Goal: Task Accomplishment & Management: Use online tool/utility

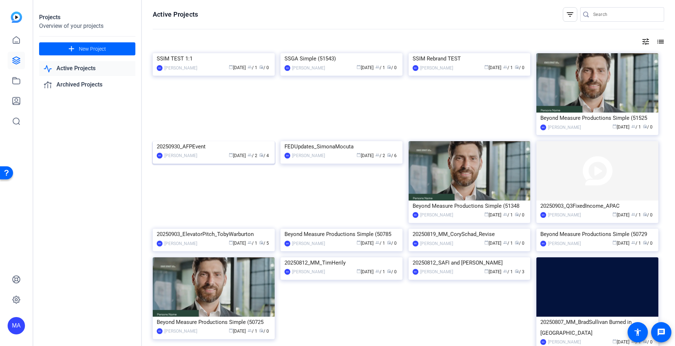
click at [224, 141] on img at bounding box center [214, 141] width 122 height 0
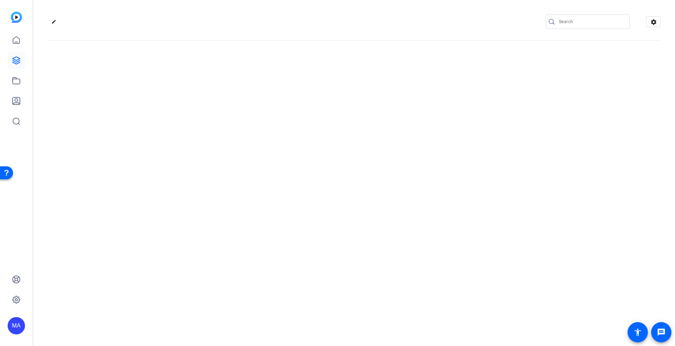
click at [224, 187] on div "edit settings" at bounding box center [354, 173] width 642 height 346
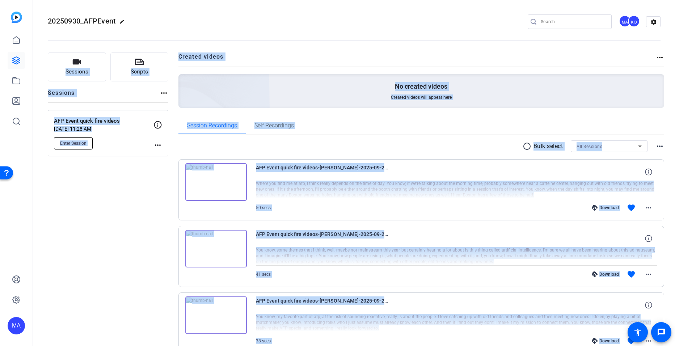
click at [78, 143] on span "Enter Session" at bounding box center [73, 143] width 26 height 6
click at [97, 282] on div "Sessions Scripts Sessions more_horiz AFP Event quick fire videos [DATE] 11:28 A…" at bounding box center [108, 248] width 121 height 391
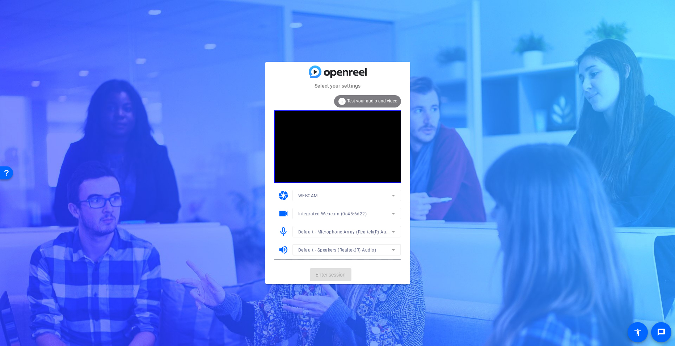
click at [326, 272] on mat-card-actions "Enter session" at bounding box center [337, 274] width 145 height 19
click at [329, 293] on div "Select your settings info Test your audio and video camera WEBCAM videocam Inte…" at bounding box center [337, 173] width 675 height 346
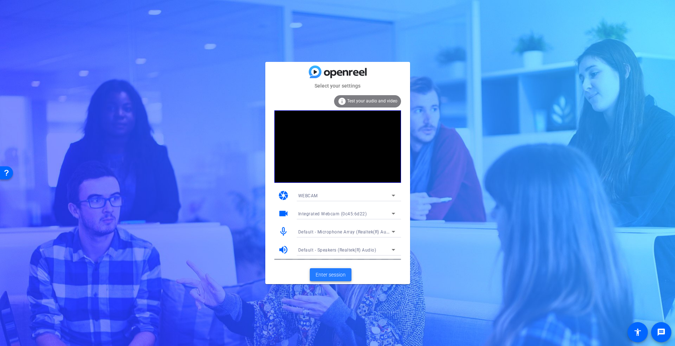
click at [332, 275] on span "Enter session" at bounding box center [331, 275] width 30 height 8
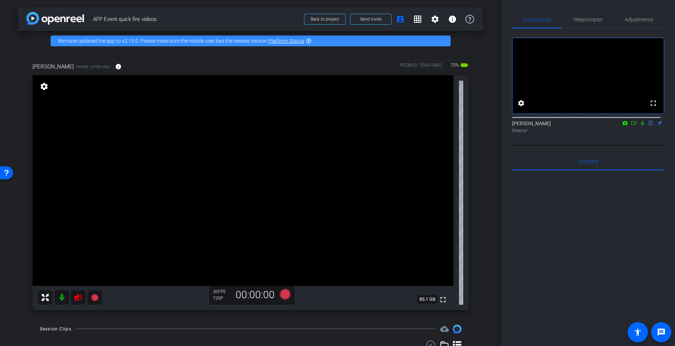
click at [79, 297] on icon at bounding box center [78, 297] width 8 height 7
click at [631, 20] on span "Adjustments" at bounding box center [639, 19] width 29 height 5
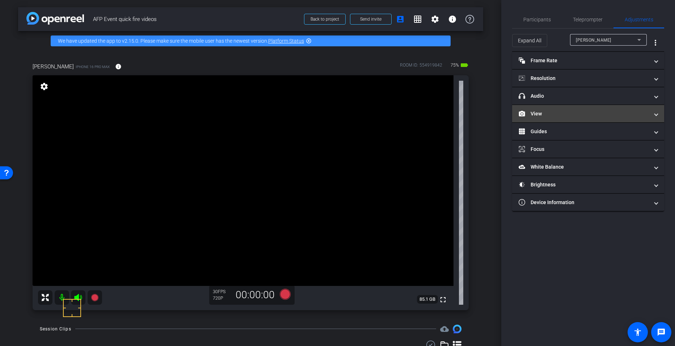
click at [547, 112] on mat-panel-title "View" at bounding box center [584, 114] width 130 height 8
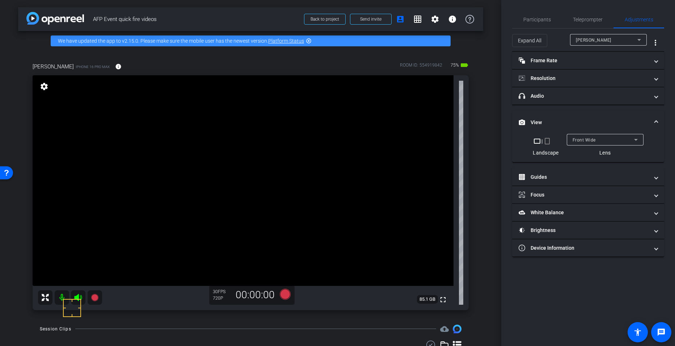
click at [548, 142] on mat-icon "crop_portrait" at bounding box center [547, 141] width 9 height 9
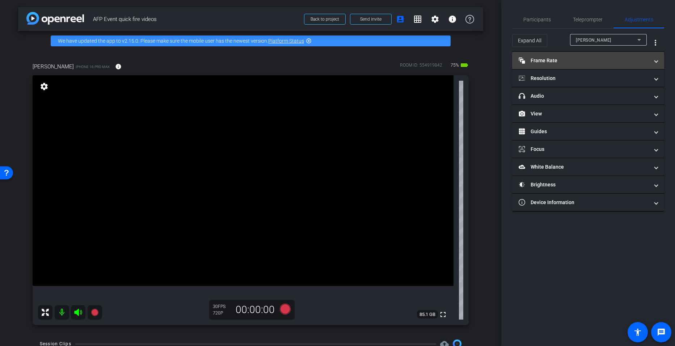
click at [554, 60] on mat-panel-title "Frame Rate Frame Rate" at bounding box center [584, 61] width 130 height 8
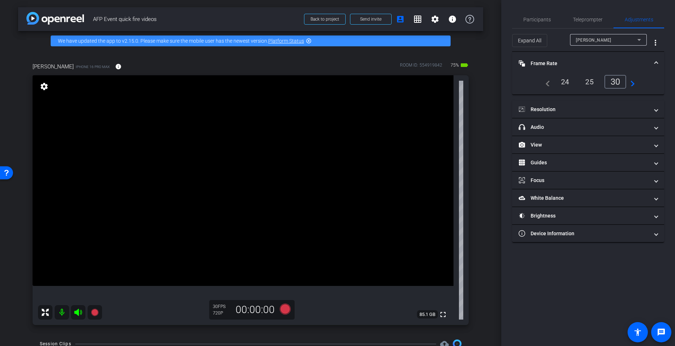
click at [563, 85] on div "24" at bounding box center [565, 82] width 19 height 12
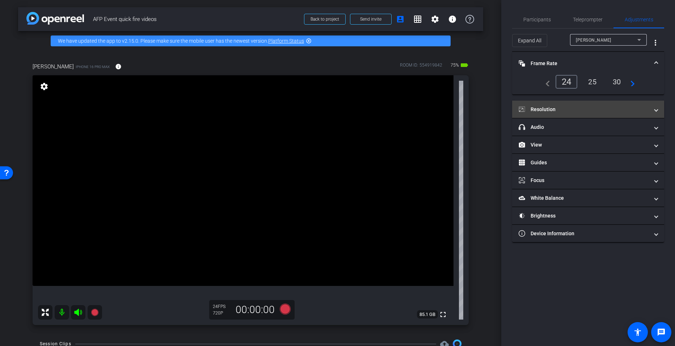
click at [551, 112] on mat-panel-title "Resolution" at bounding box center [584, 110] width 130 height 8
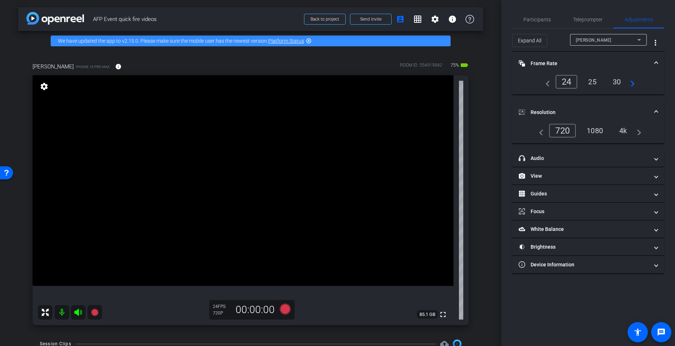
click at [629, 131] on div "4k" at bounding box center [623, 131] width 19 height 12
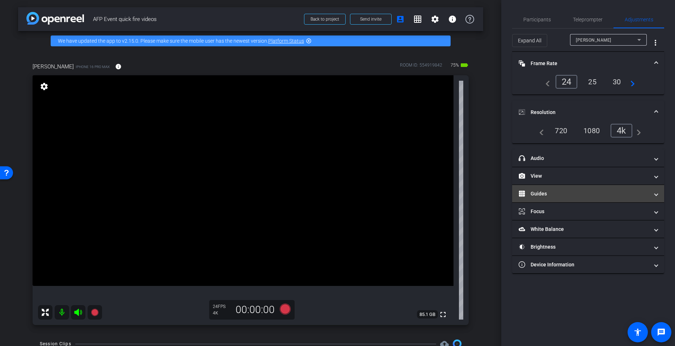
click at [538, 197] on mat-panel-title "Guides" at bounding box center [584, 194] width 130 height 8
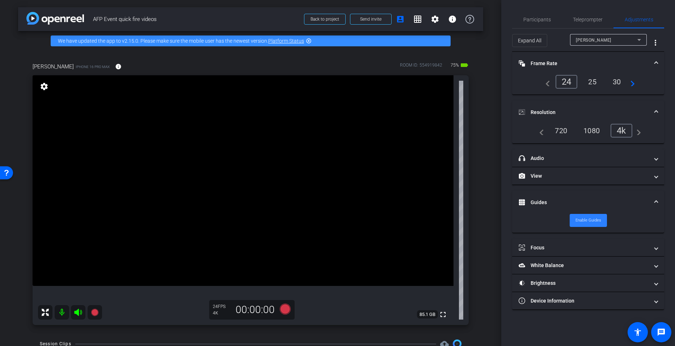
click at [581, 219] on span "Enable Guides" at bounding box center [589, 220] width 26 height 11
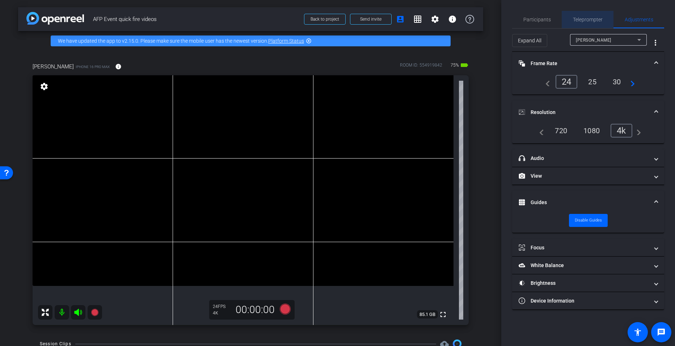
click at [598, 21] on span "Teleprompter" at bounding box center [588, 19] width 30 height 5
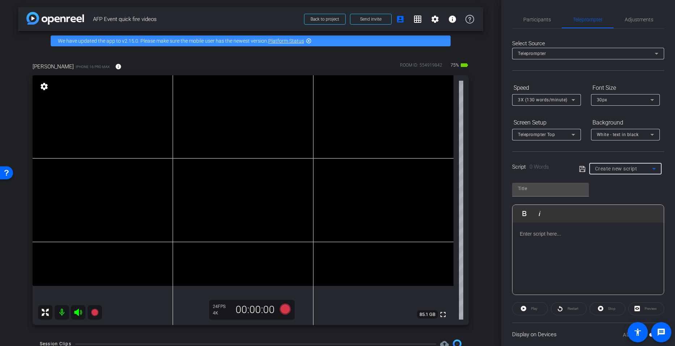
click at [650, 167] on icon at bounding box center [654, 168] width 9 height 9
click at [627, 196] on mat-option "AFP Questions" at bounding box center [623, 195] width 71 height 12
type input "AFP Questions"
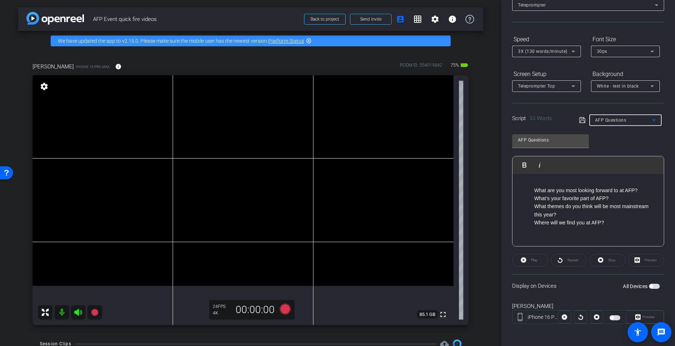
scroll to position [49, 0]
click at [286, 310] on icon at bounding box center [285, 309] width 11 height 11
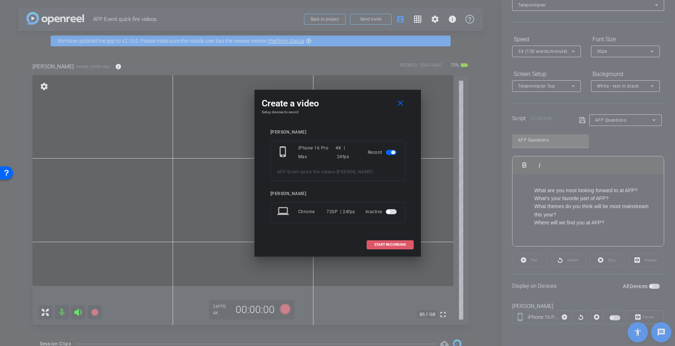
click at [387, 243] on span "START RECORDING" at bounding box center [390, 245] width 32 height 4
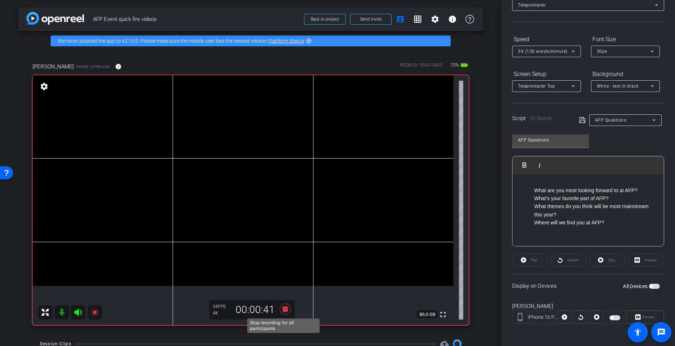
click at [282, 308] on icon at bounding box center [285, 309] width 11 height 11
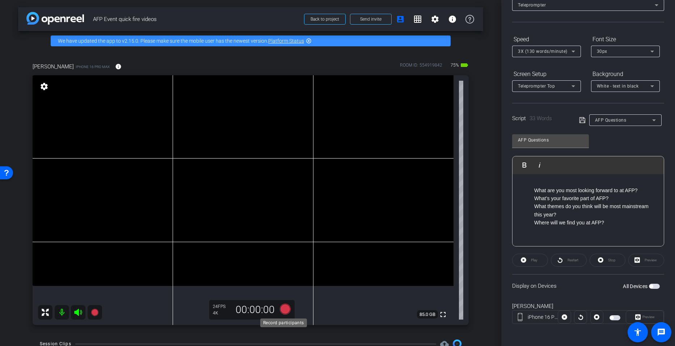
click at [282, 307] on icon at bounding box center [285, 309] width 11 height 11
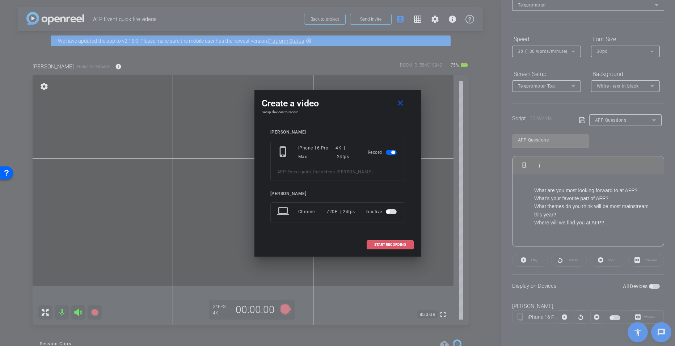
click at [379, 243] on span "START RECORDING" at bounding box center [390, 245] width 32 height 4
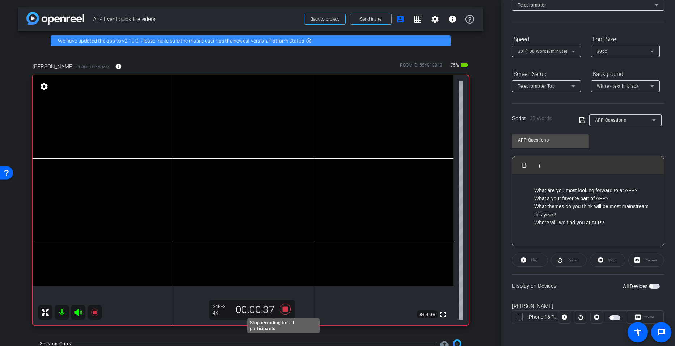
click at [281, 309] on icon at bounding box center [285, 309] width 11 height 11
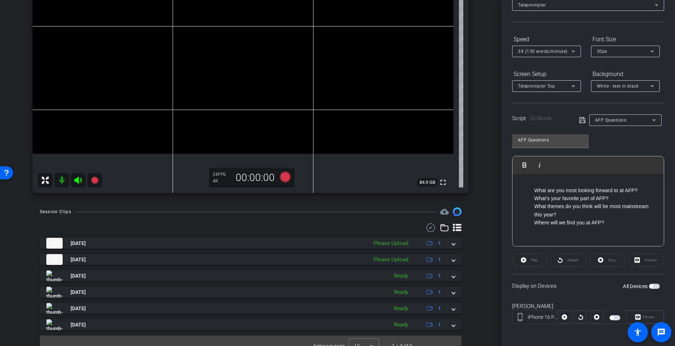
scroll to position [142, 0]
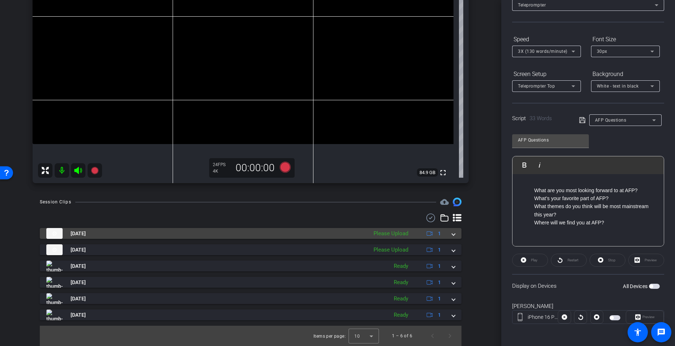
click at [448, 236] on div "Sep 25, 2025 Please Upload 1" at bounding box center [249, 233] width 406 height 11
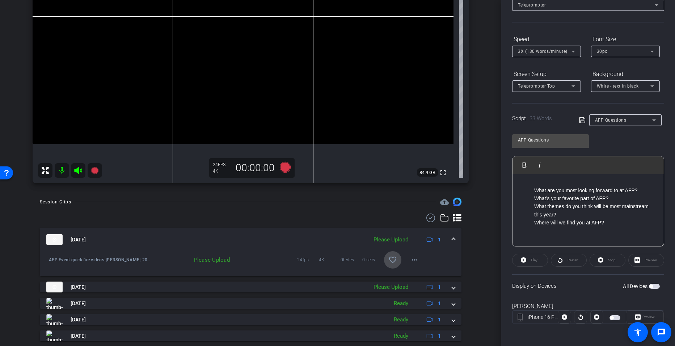
click at [389, 261] on mat-icon "favorite_border" at bounding box center [393, 260] width 9 height 9
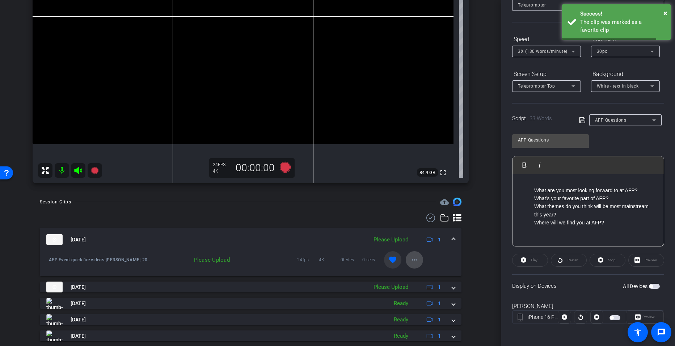
click at [410, 258] on mat-icon "more_horiz" at bounding box center [414, 260] width 9 height 9
click at [415, 276] on span "Upload" at bounding box center [422, 275] width 29 height 9
click at [286, 171] on icon at bounding box center [285, 167] width 11 height 11
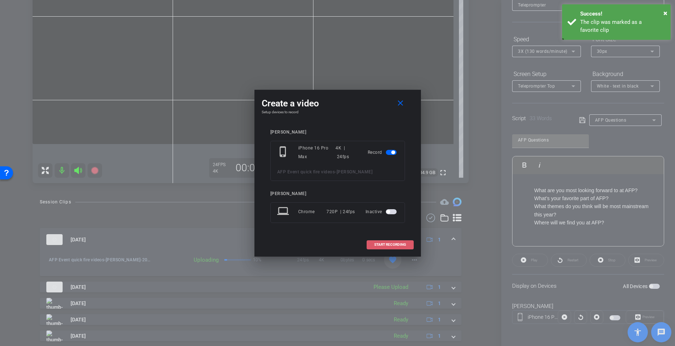
click at [373, 240] on span at bounding box center [390, 244] width 46 height 17
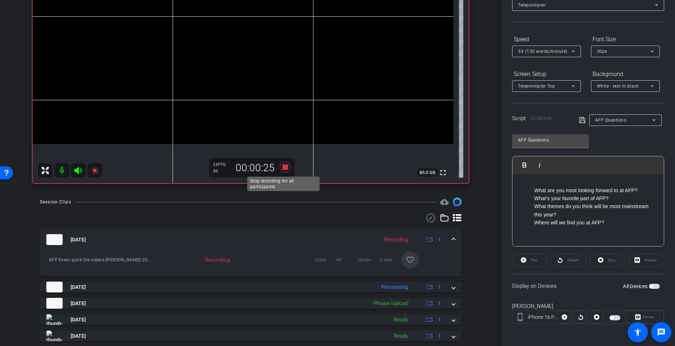
click at [282, 165] on icon at bounding box center [285, 167] width 11 height 11
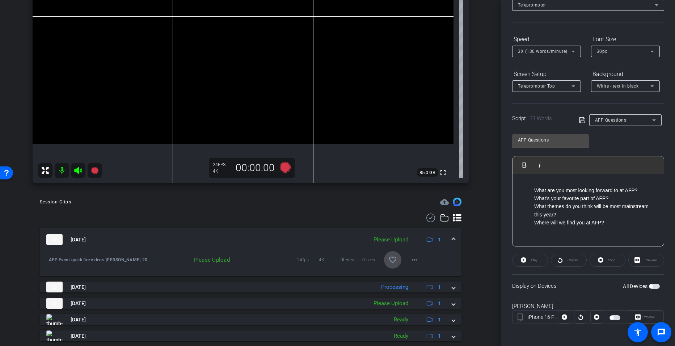
click at [389, 257] on mat-icon "favorite_border" at bounding box center [393, 260] width 9 height 9
click at [410, 260] on mat-icon "more_horiz" at bounding box center [414, 260] width 9 height 9
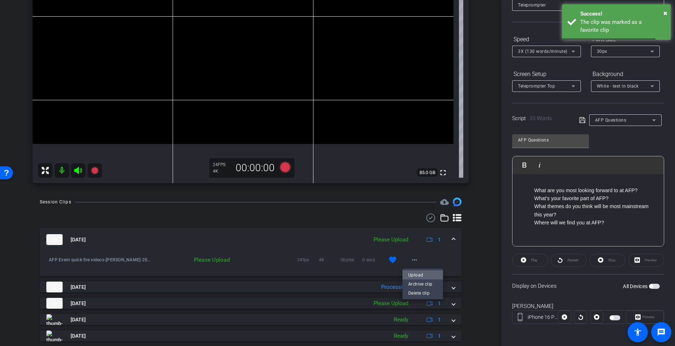
click at [412, 272] on span "Upload" at bounding box center [422, 275] width 29 height 9
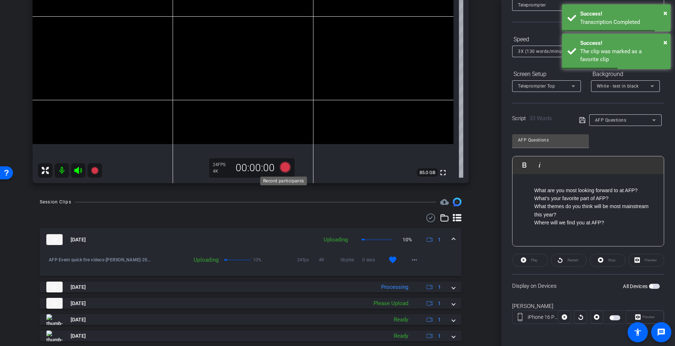
click at [284, 165] on icon at bounding box center [285, 167] width 11 height 11
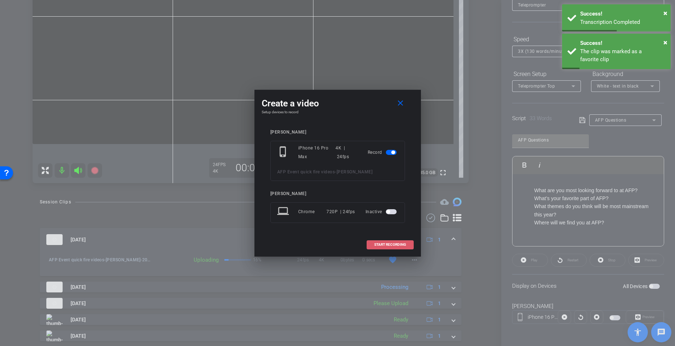
click at [385, 243] on span "START RECORDING" at bounding box center [390, 245] width 32 height 4
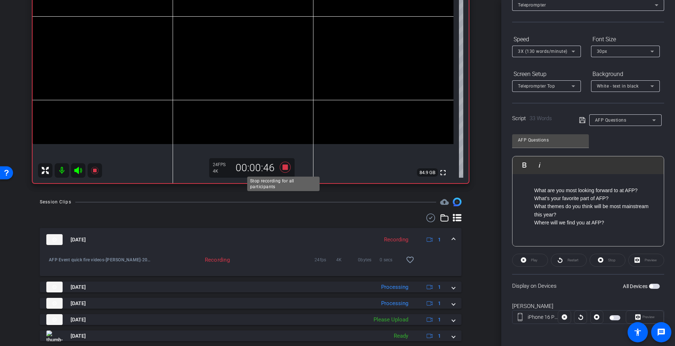
click at [282, 166] on icon at bounding box center [285, 167] width 11 height 11
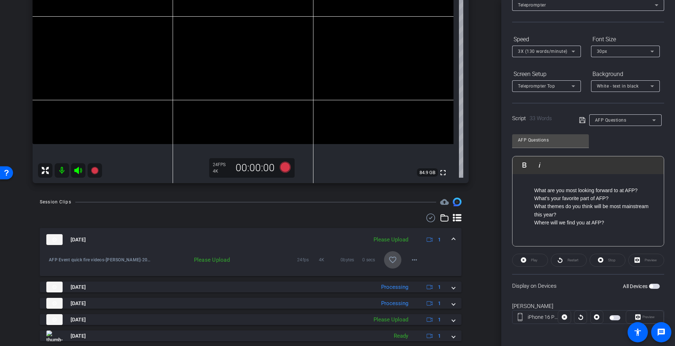
click at [389, 259] on mat-icon "favorite_border" at bounding box center [393, 260] width 9 height 9
click at [410, 261] on mat-icon "more_horiz" at bounding box center [414, 260] width 9 height 9
click at [412, 274] on span "Upload" at bounding box center [422, 275] width 29 height 9
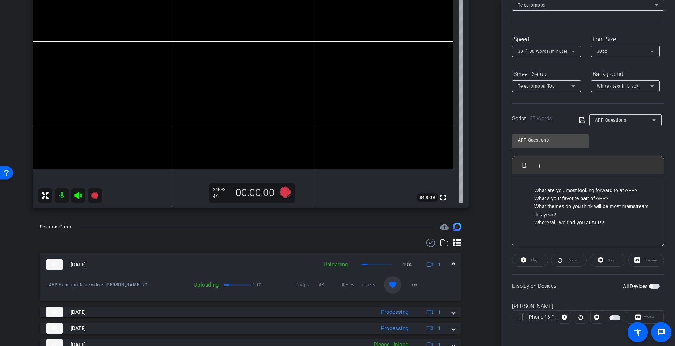
scroll to position [89, 0]
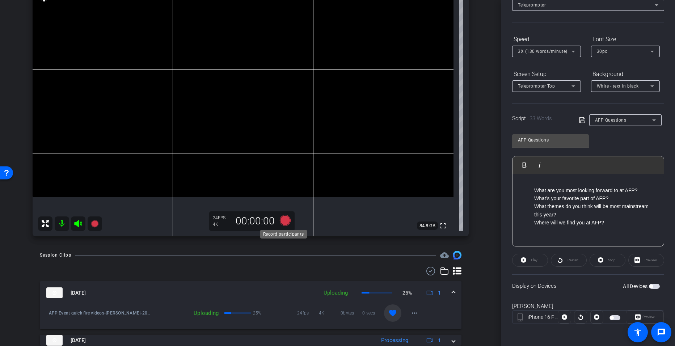
click at [284, 219] on icon at bounding box center [285, 220] width 11 height 11
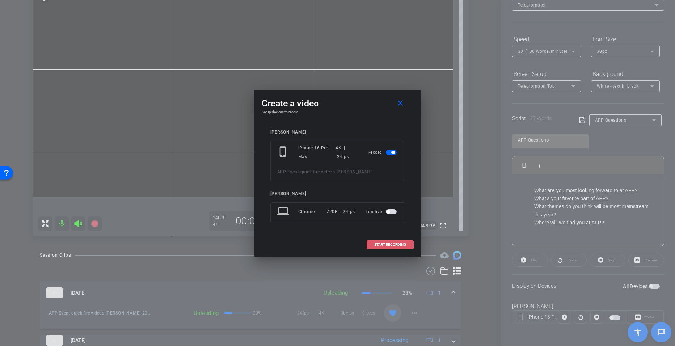
click at [379, 244] on span "START RECORDING" at bounding box center [390, 245] width 32 height 4
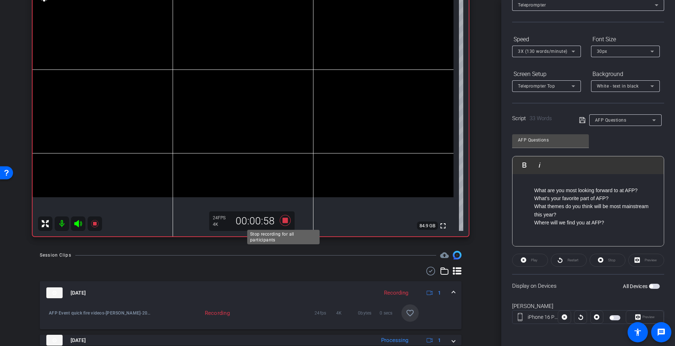
click at [282, 221] on icon at bounding box center [285, 220] width 11 height 11
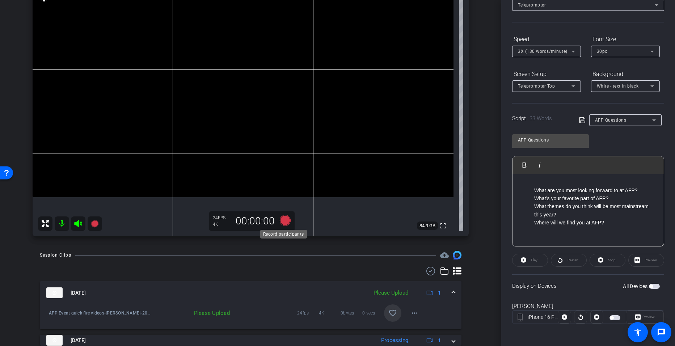
click at [282, 220] on icon at bounding box center [285, 220] width 11 height 11
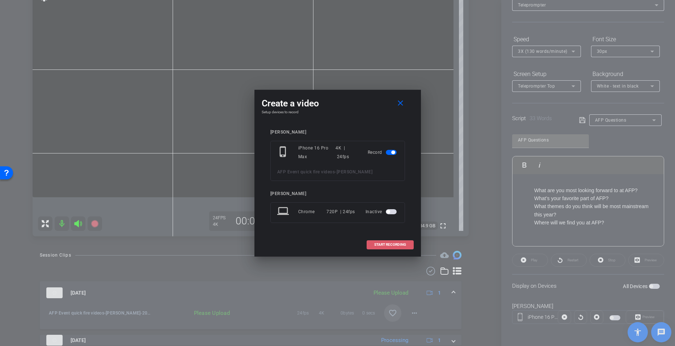
click at [382, 246] on span "START RECORDING" at bounding box center [390, 245] width 32 height 4
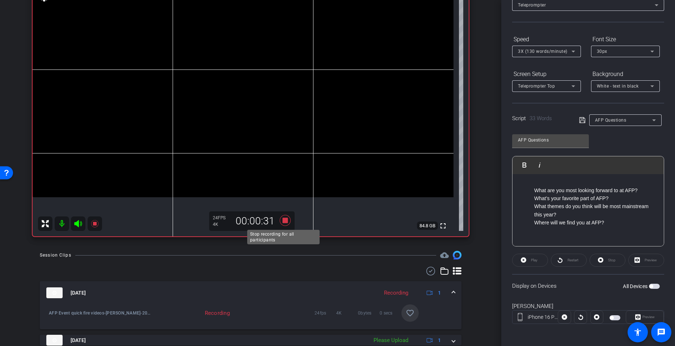
click at [285, 220] on icon at bounding box center [285, 220] width 11 height 11
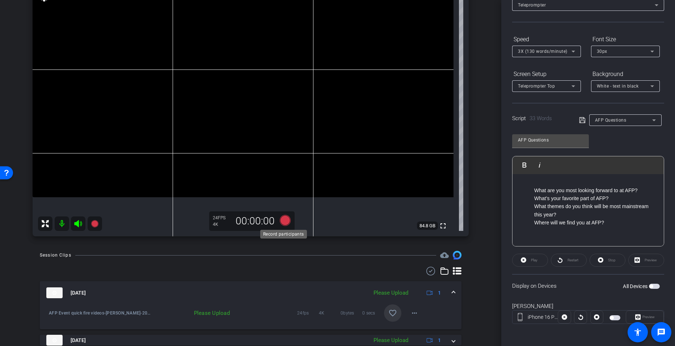
click at [281, 221] on icon at bounding box center [285, 220] width 11 height 11
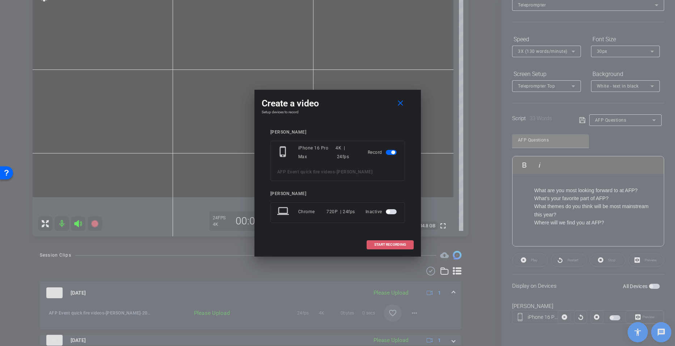
click at [374, 244] on span "START RECORDING" at bounding box center [390, 245] width 32 height 4
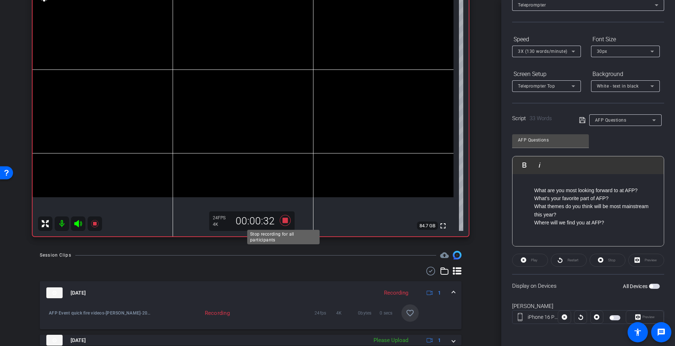
click at [281, 221] on icon at bounding box center [285, 220] width 11 height 11
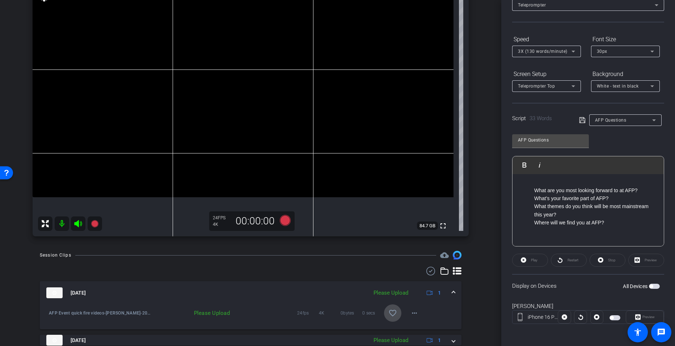
click at [391, 307] on span at bounding box center [392, 313] width 17 height 17
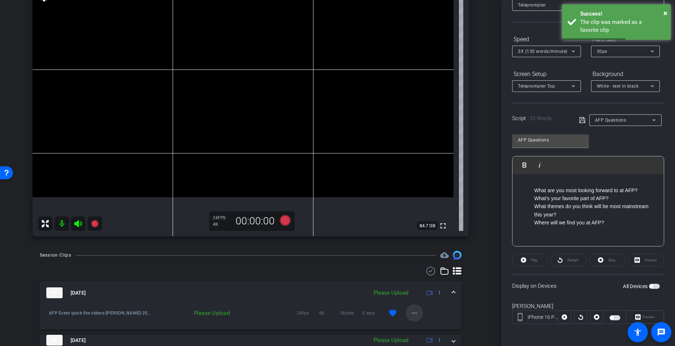
click at [410, 308] on span at bounding box center [414, 313] width 17 height 17
click at [416, 281] on span "Upload" at bounding box center [422, 280] width 29 height 9
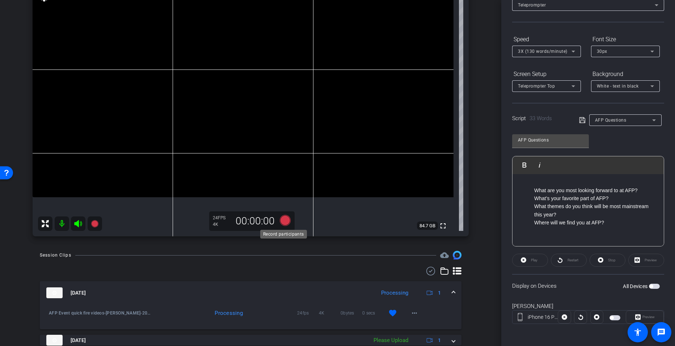
click at [283, 220] on icon at bounding box center [285, 220] width 11 height 11
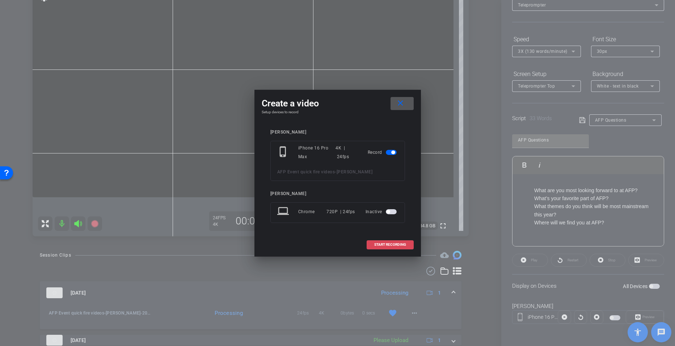
click at [395, 240] on span at bounding box center [390, 244] width 46 height 17
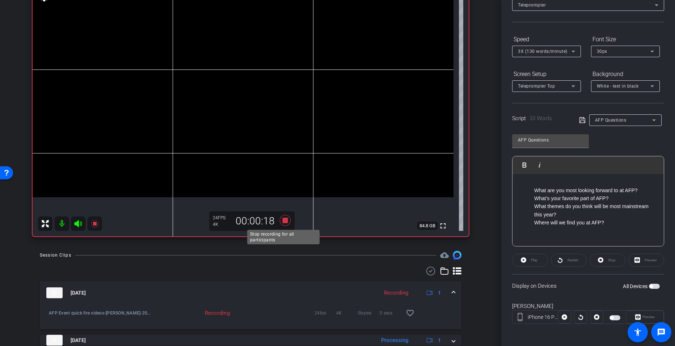
click at [281, 222] on icon at bounding box center [285, 220] width 11 height 11
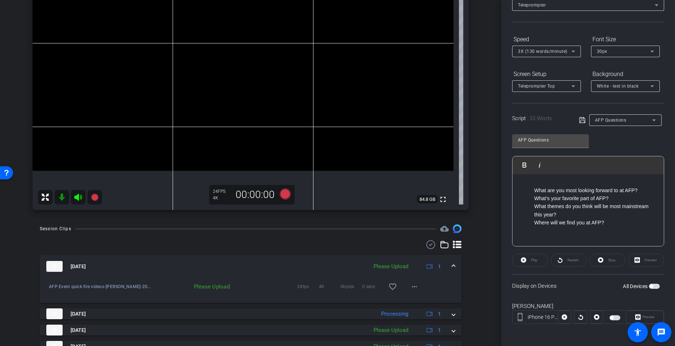
scroll to position [116, 0]
click at [389, 285] on mat-icon "favorite_border" at bounding box center [393, 286] width 9 height 9
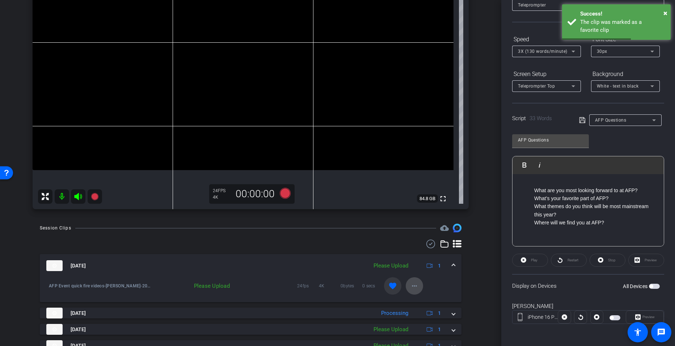
click at [406, 284] on span at bounding box center [414, 285] width 17 height 17
click at [420, 302] on span "Upload" at bounding box center [422, 301] width 29 height 9
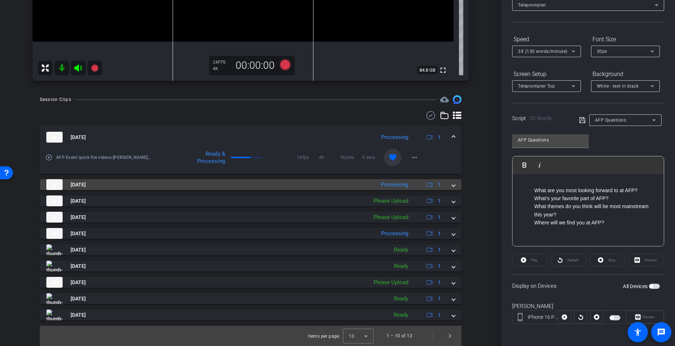
scroll to position [11, 0]
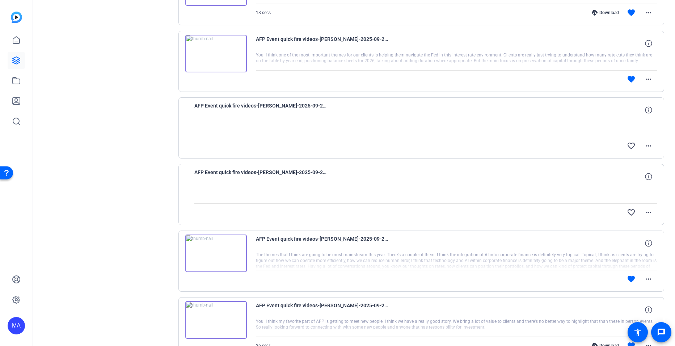
scroll to position [193, 0]
